Goal: Task Accomplishment & Management: Use online tool/utility

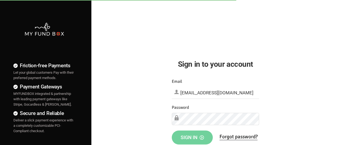
type input "[EMAIL_ADDRESS][DOMAIN_NAME]"
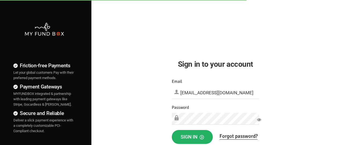
click at [192, 137] on span "Sign in" at bounding box center [192, 137] width 23 height 6
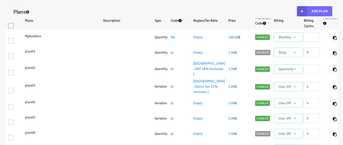
select select "100"
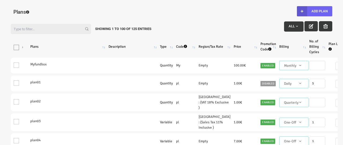
click at [315, 11] on button "Add Plan" at bounding box center [314, 11] width 35 height 10
type input "100"
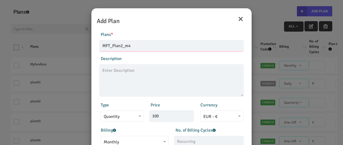
type input "MFT_Plan2_m4"
type textarea "MFT_Plan2_description"
click at [134, 140] on span "Monthly" at bounding box center [135, 142] width 62 height 7
type input "99.00"
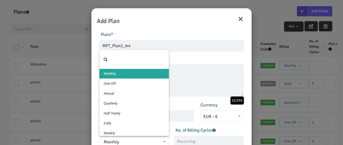
select select "4"
type input "1"
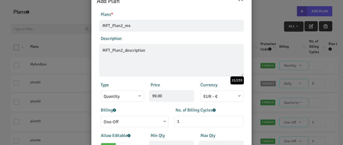
scroll to position [119, 0]
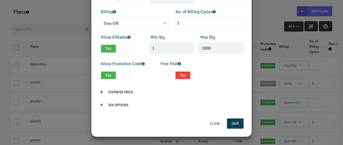
click at [235, 124] on button "Save" at bounding box center [235, 124] width 17 height 10
